Goal: Task Accomplishment & Management: Manage account settings

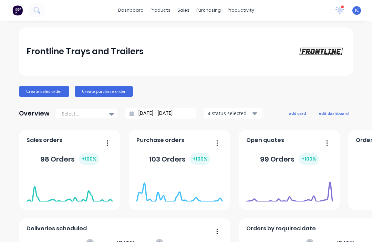
click at [355, 14] on div "JC Frontline Trays and Trailers Jamie Calley Standard User Profile Sign out" at bounding box center [356, 10] width 9 height 9
click at [357, 12] on span "JC" at bounding box center [357, 10] width 4 height 6
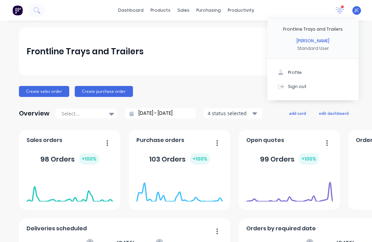
click at [304, 88] on button "Sign out" at bounding box center [312, 87] width 91 height 14
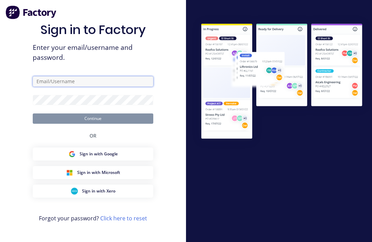
click at [54, 87] on input "text" at bounding box center [93, 81] width 120 height 10
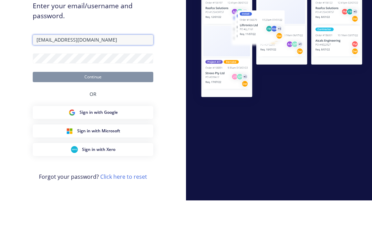
type input "[EMAIL_ADDRESS][DOMAIN_NAME]"
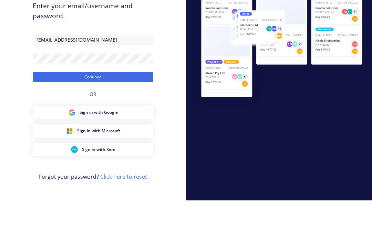
click at [112, 114] on button "Continue" at bounding box center [93, 119] width 120 height 10
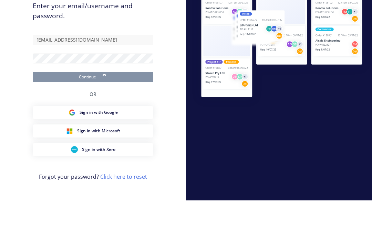
scroll to position [23, 0]
